Goal: Transaction & Acquisition: Purchase product/service

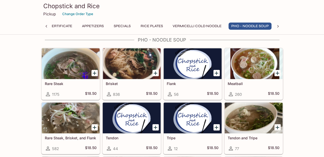
scroll to position [588, 0]
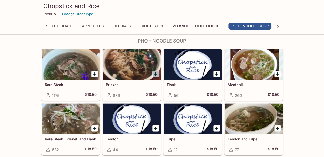
click at [156, 71] on icon "Add Brisket" at bounding box center [155, 74] width 6 height 6
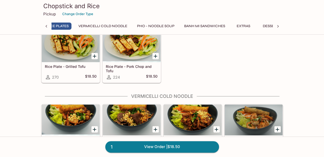
scroll to position [0, 0]
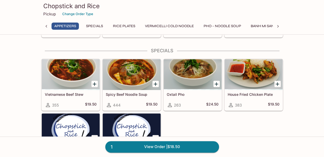
click at [74, 77] on div at bounding box center [71, 74] width 58 height 31
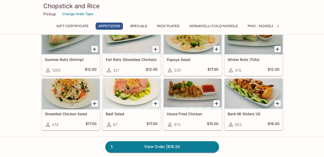
scroll to position [103, 0]
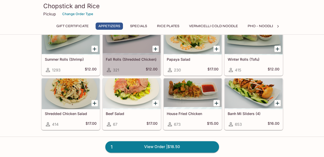
click at [149, 71] on h5 "$12.00" at bounding box center [152, 70] width 12 height 6
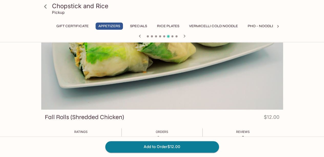
scroll to position [4, 0]
